Goal: Information Seeking & Learning: Learn about a topic

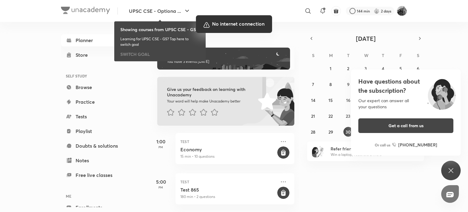
click at [468, 45] on div at bounding box center [234, 106] width 468 height 212
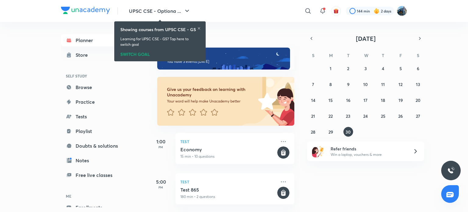
click at [323, 131] on div "31 1 2 3 4 5 6 7 8 9 10 11 12 13 14 15 16 17 18 19 20 21 22 23 24 25 26 27 28 2…" at bounding box center [365, 99] width 117 height 73
click at [103, 134] on link "Playlist" at bounding box center [96, 131] width 71 height 12
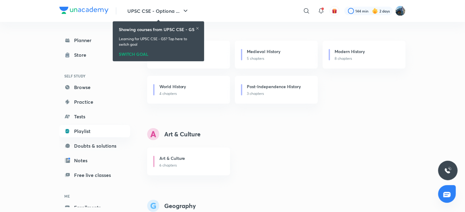
scroll to position [371, 0]
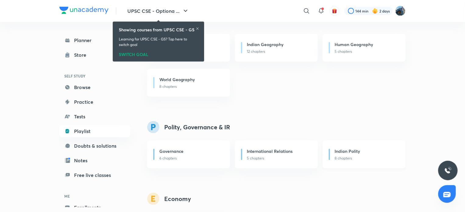
click at [371, 152] on div "Indian Polity" at bounding box center [366, 152] width 63 height 8
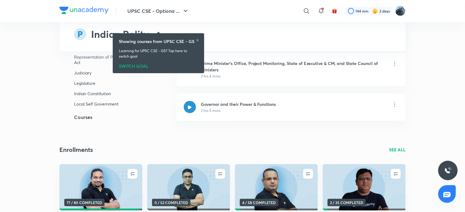
scroll to position [2597, 0]
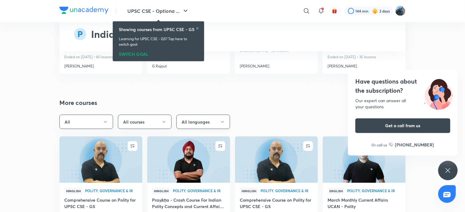
click at [209, 123] on button "All languages" at bounding box center [204, 122] width 54 height 14
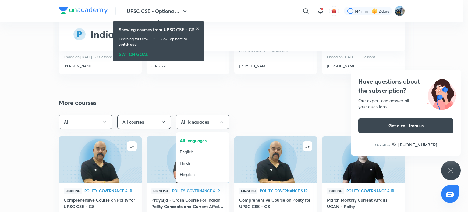
click at [189, 164] on span "Hindi" at bounding box center [203, 163] width 46 height 6
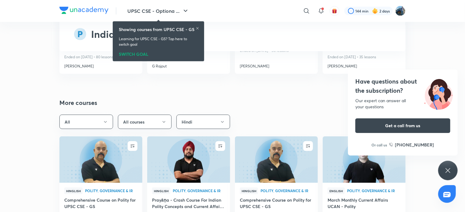
click at [442, 168] on div "Have questions about the subscription? Our expert can answer all your questions…" at bounding box center [448, 171] width 20 height 20
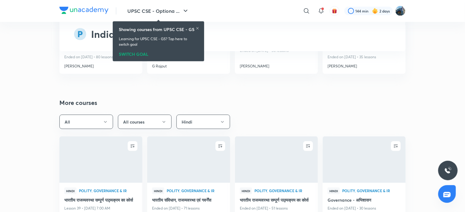
drag, startPoint x: 442, startPoint y: 168, endPoint x: 468, endPoint y: 186, distance: 31.9
click at [449, 173] on img at bounding box center [448, 170] width 7 height 7
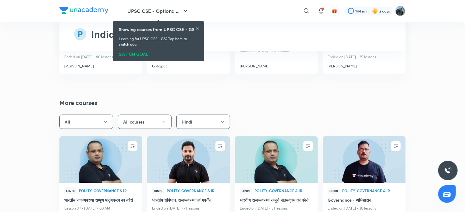
scroll to position [2782, 0]
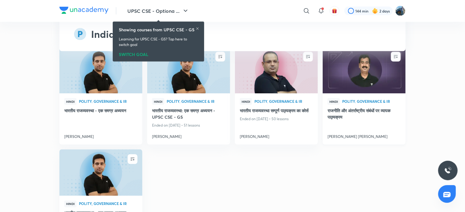
click at [377, 90] on img at bounding box center [364, 69] width 84 height 47
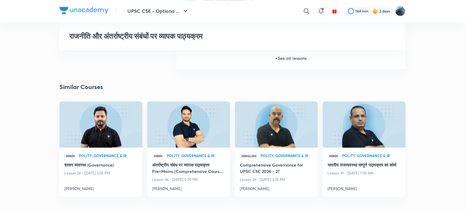
scroll to position [679, 0]
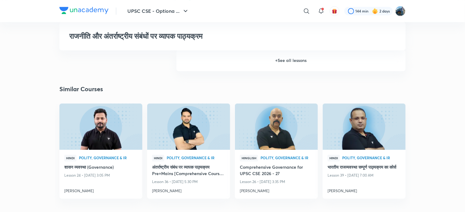
click at [385, 64] on h6 "+ See all lessons" at bounding box center [291, 60] width 229 height 21
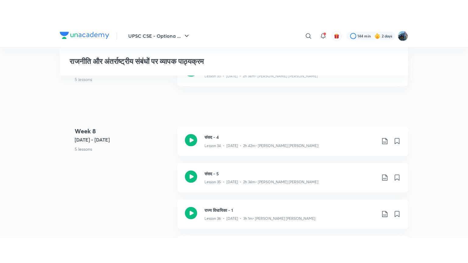
scroll to position [1792, 0]
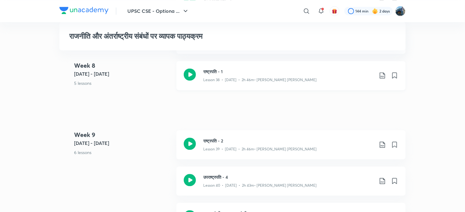
click at [309, 83] on div "Lesson 38 • [DATE] • 2h 46m • [PERSON_NAME] [PERSON_NAME]" at bounding box center [288, 79] width 171 height 8
